Goal: Transaction & Acquisition: Purchase product/service

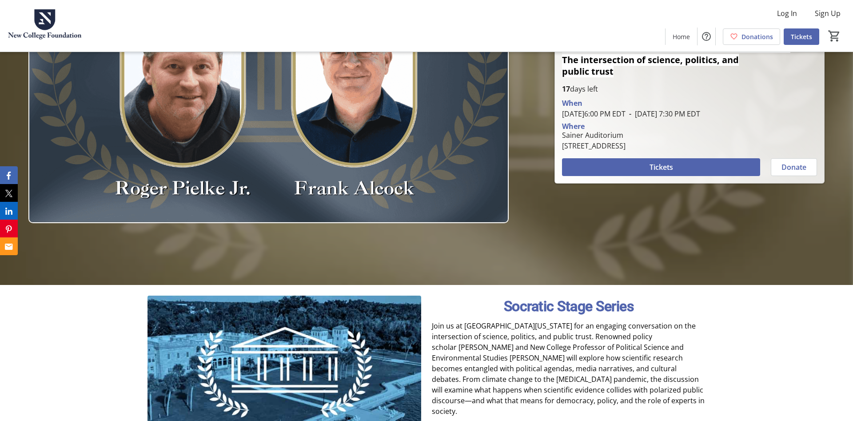
scroll to position [91, 0]
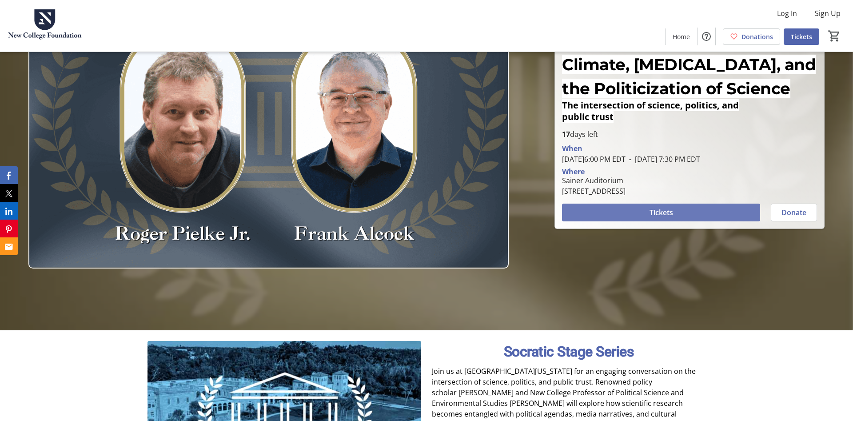
click at [671, 209] on span "Tickets" at bounding box center [662, 212] width 24 height 11
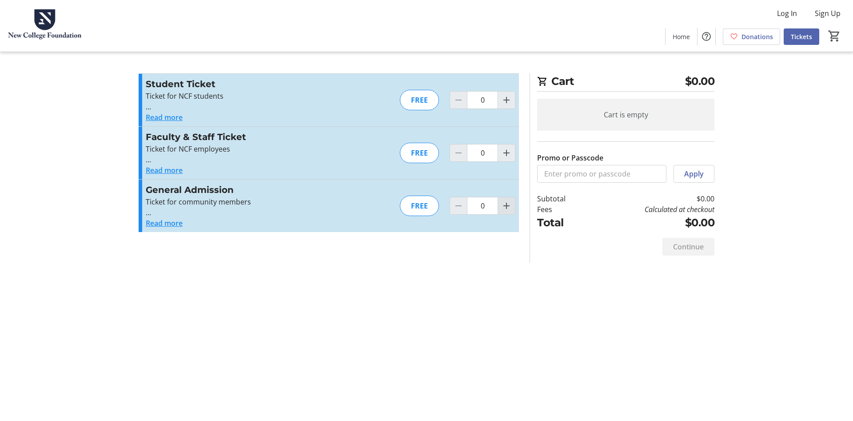
click at [508, 206] on mat-icon "Increment by one" at bounding box center [506, 205] width 11 height 11
type input "1"
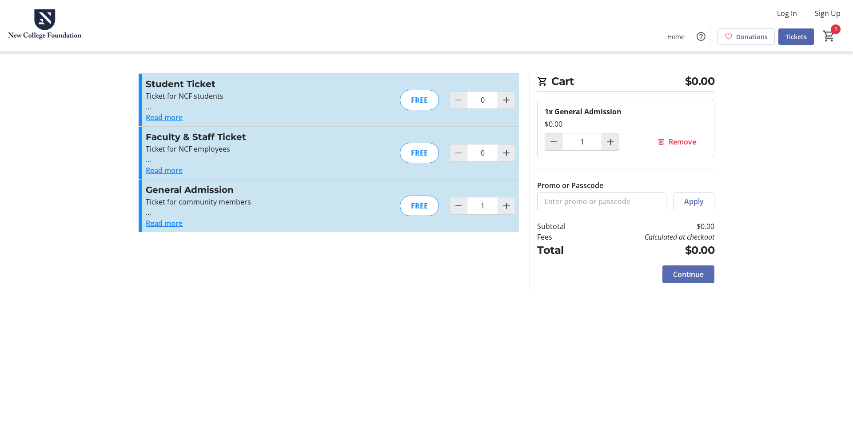
click at [693, 272] on span "Continue" at bounding box center [688, 274] width 31 height 11
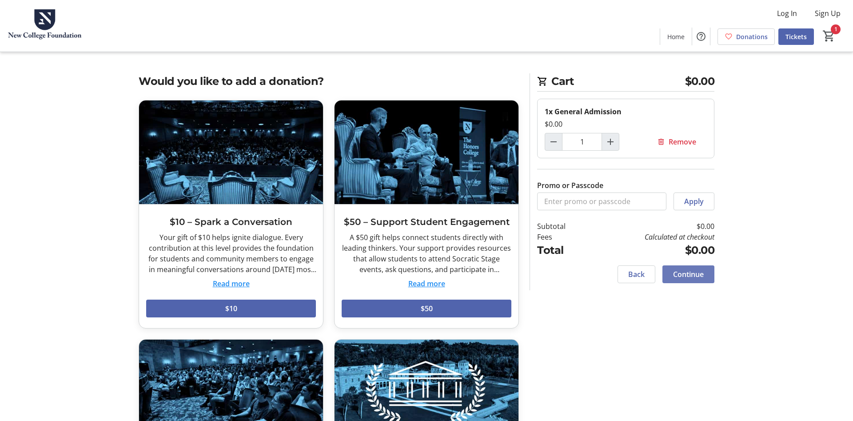
click at [685, 273] on span "Continue" at bounding box center [688, 274] width 31 height 11
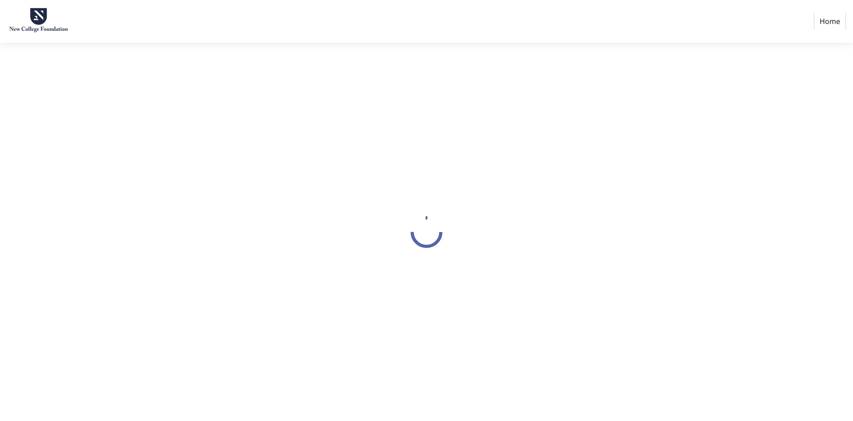
select select "US"
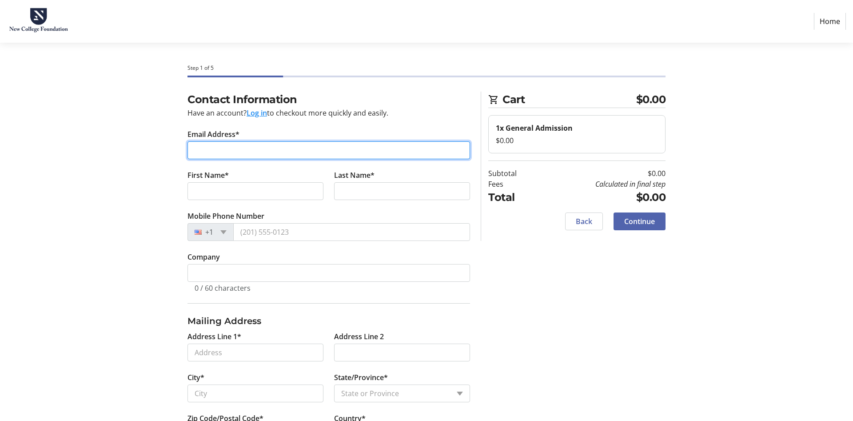
click at [278, 145] on input "Email Address*" at bounding box center [329, 150] width 283 height 18
type input "[EMAIL_ADDRESS][PERSON_NAME][DOMAIN_NAME]"
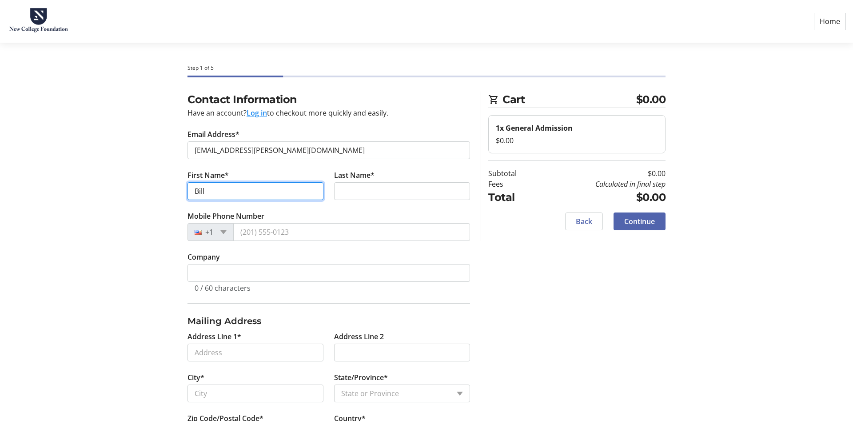
type input "Bill"
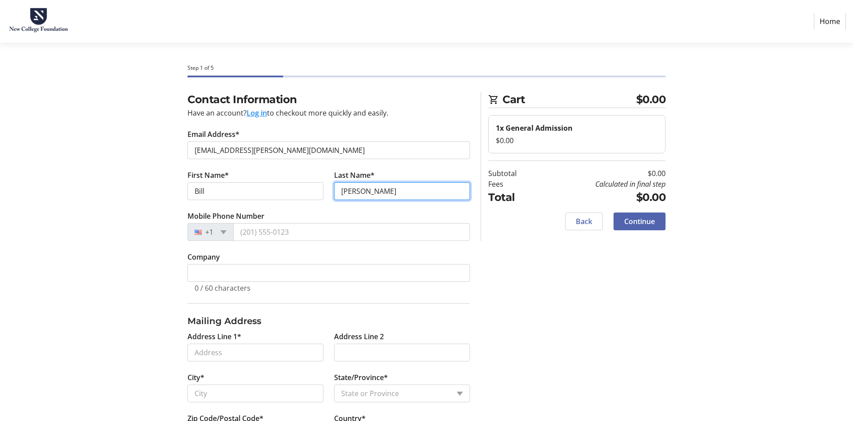
type input "[PERSON_NAME]"
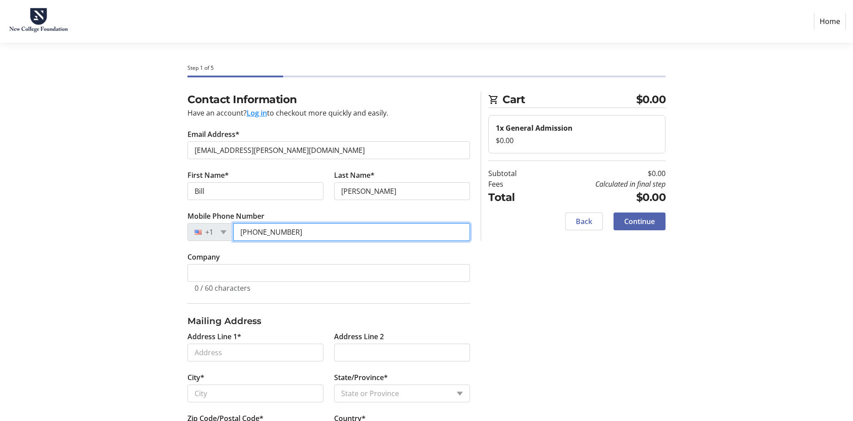
type input "[PHONE_NUMBER]"
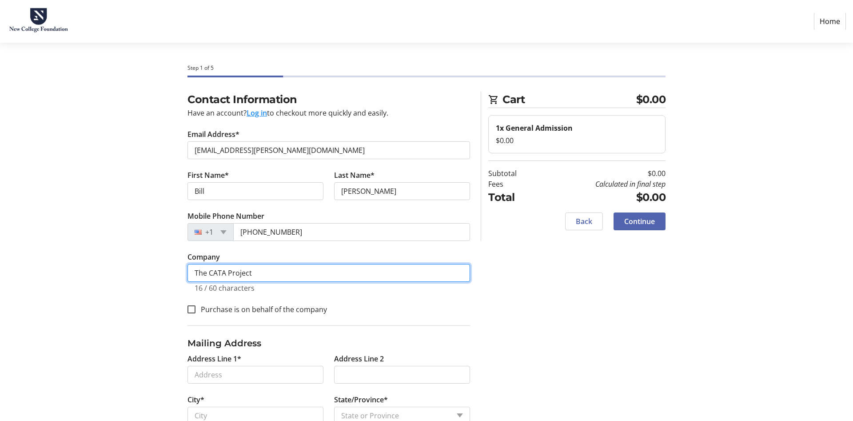
type input "The CATA Project"
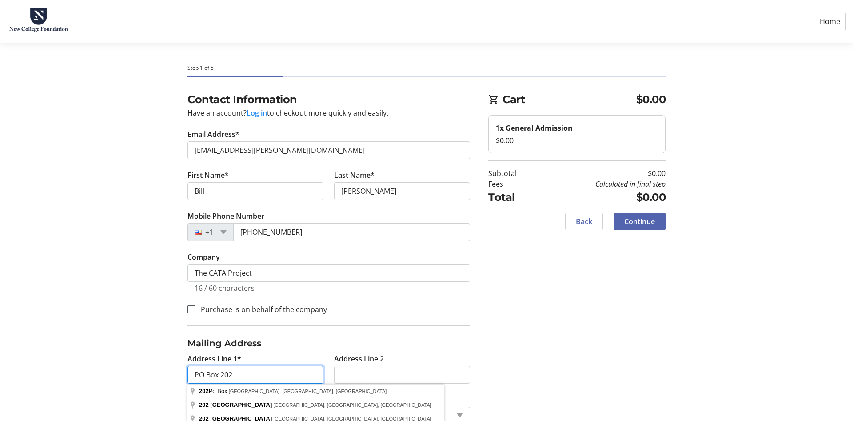
type input "PO Box 202"
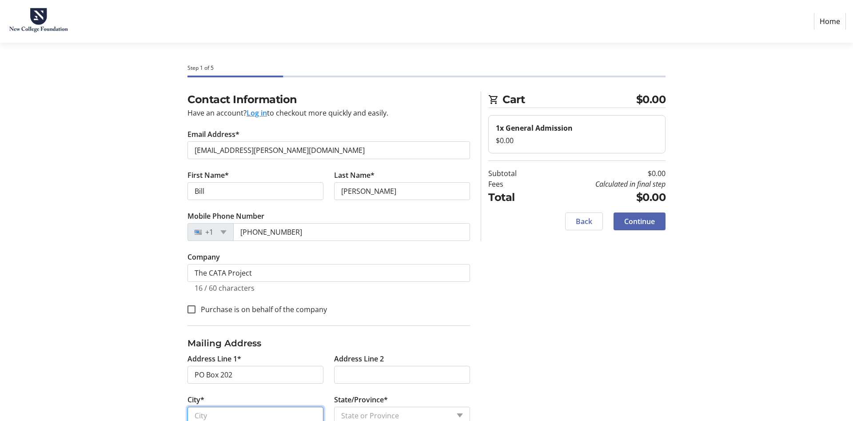
scroll to position [66, 0]
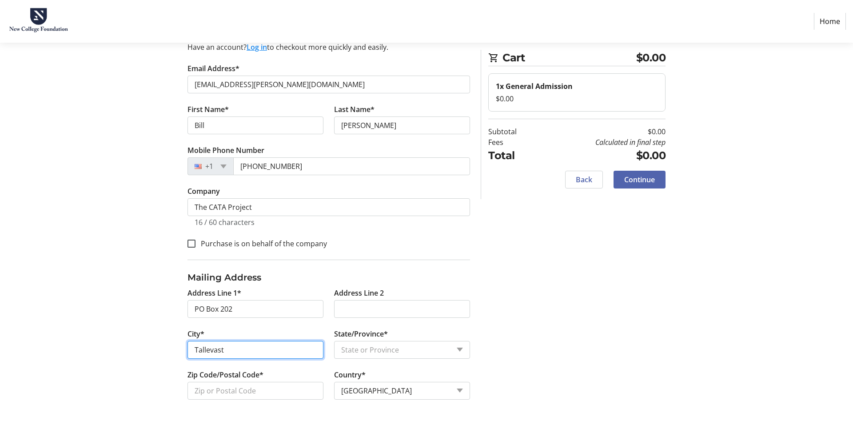
type input "Tallevast"
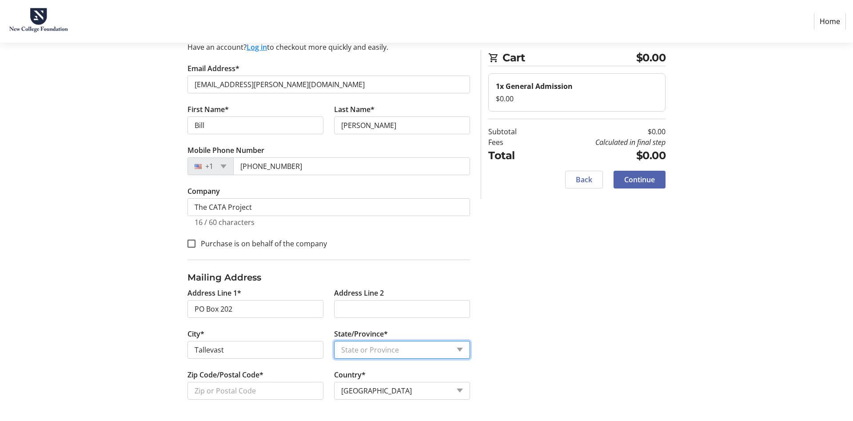
select select "FL"
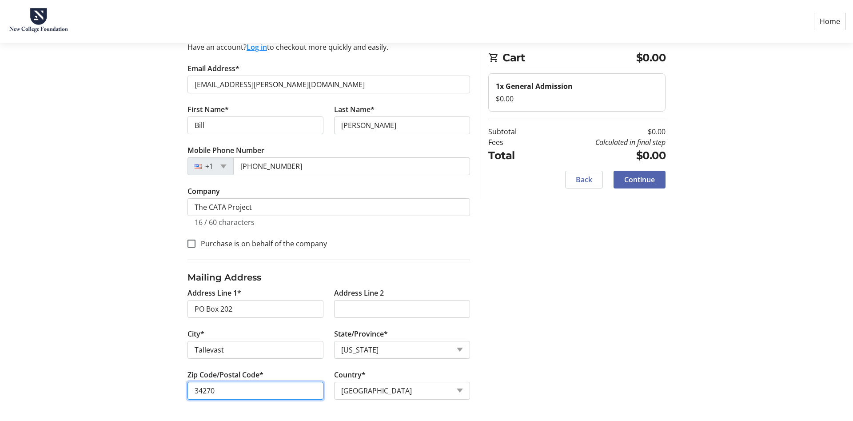
type input "34270"
click at [636, 178] on span "Continue" at bounding box center [639, 179] width 31 height 11
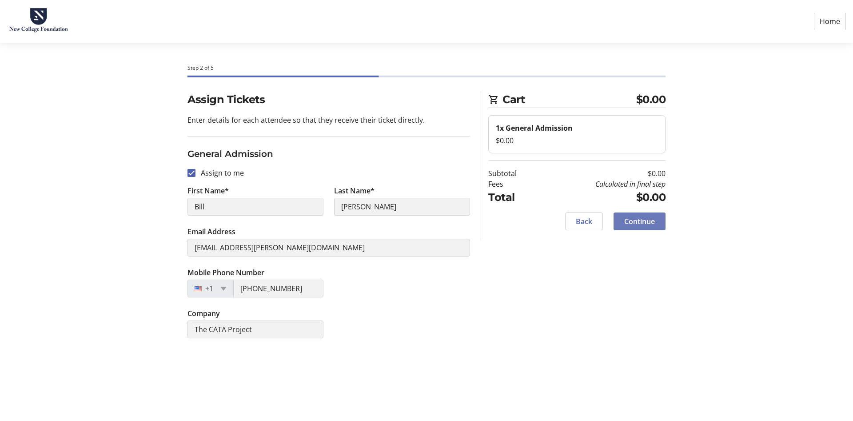
click at [645, 219] on span "Continue" at bounding box center [639, 221] width 31 height 11
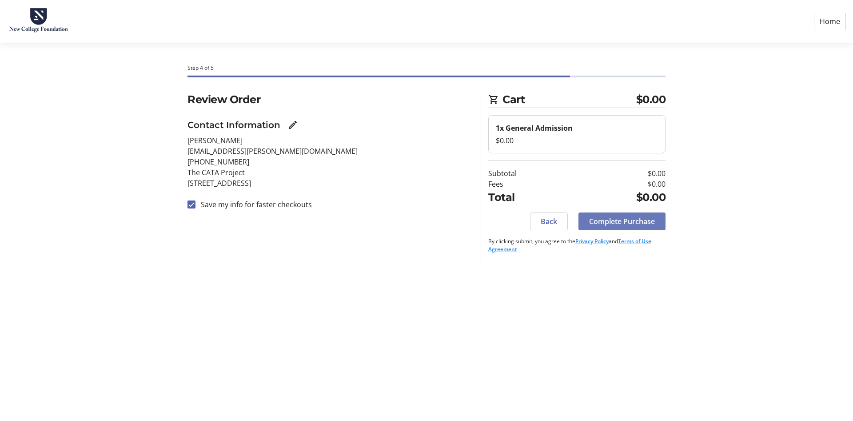
click at [629, 221] on span "Complete Purchase" at bounding box center [622, 221] width 66 height 11
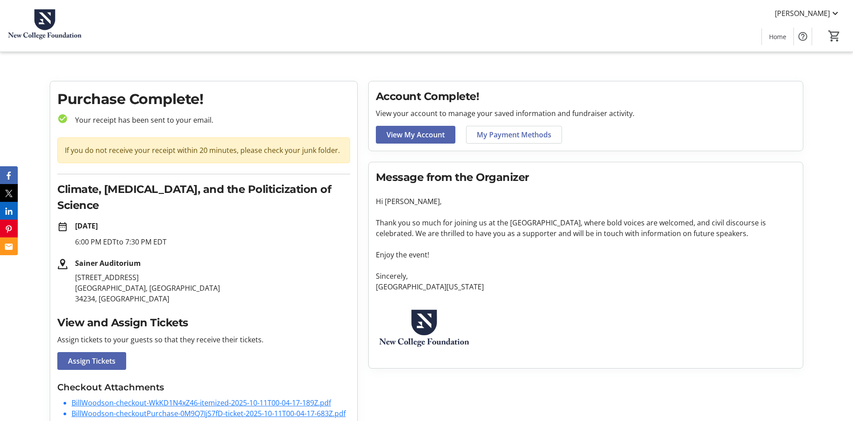
scroll to position [4, 0]
